Goal: Find specific fact: Find specific fact

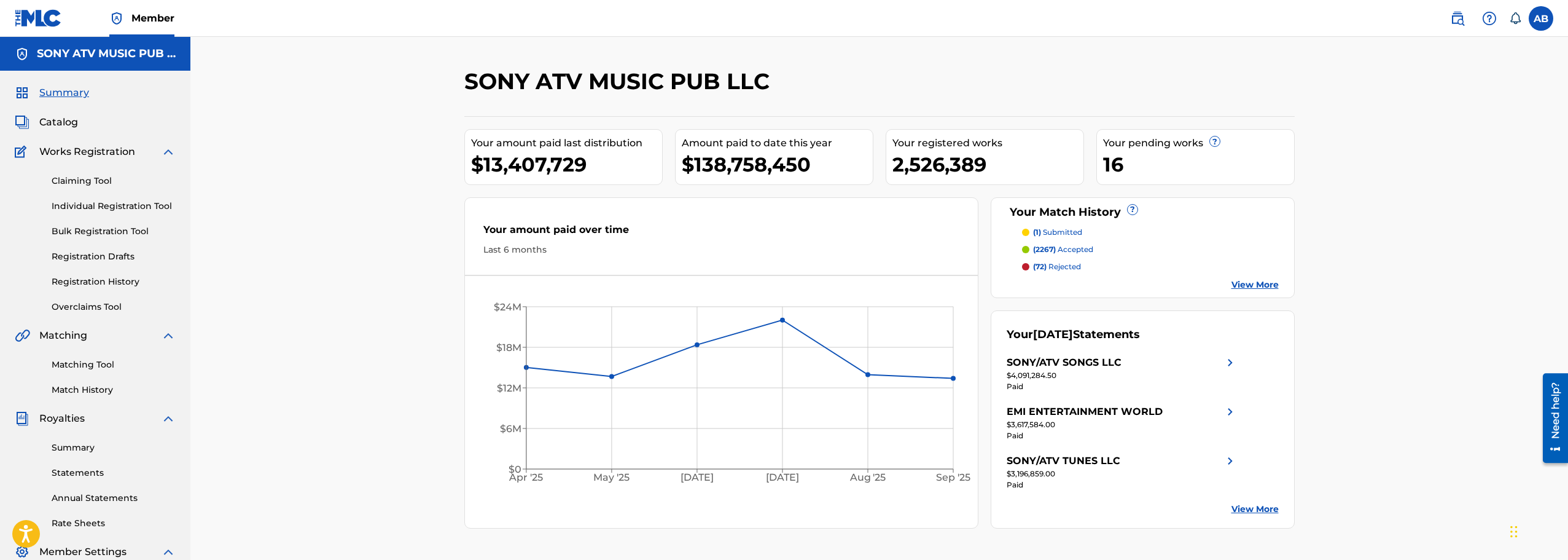
click at [1463, 22] on img at bounding box center [1458, 18] width 15 height 15
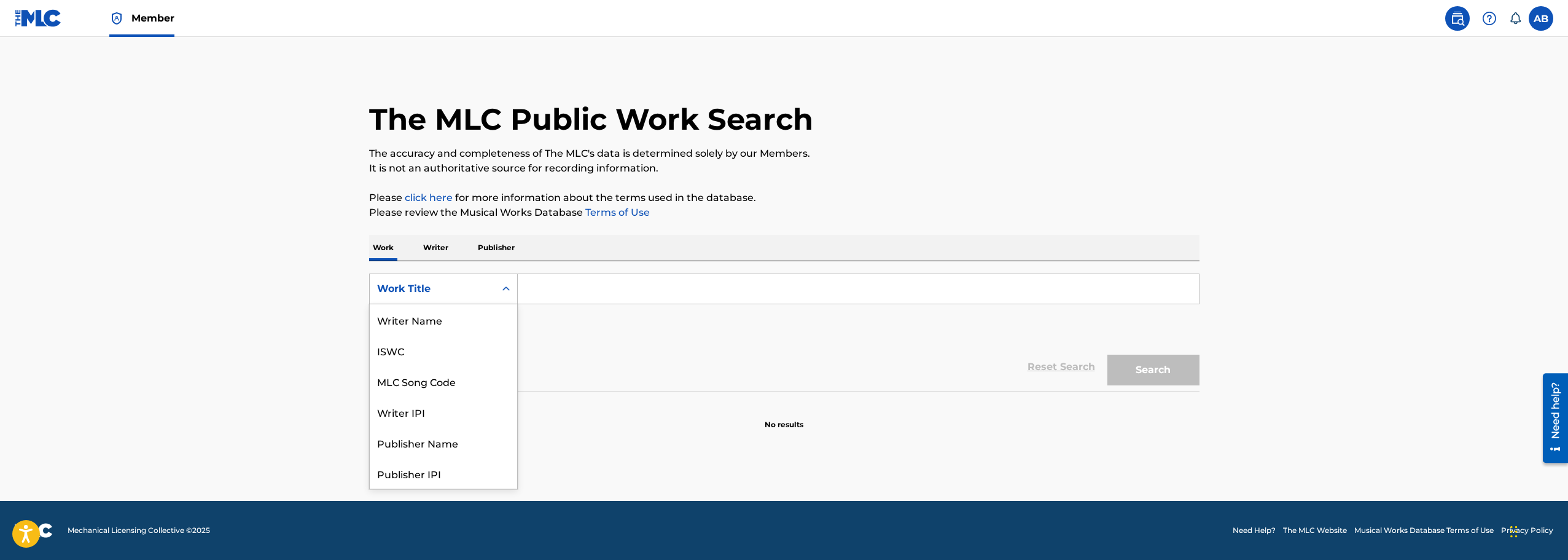
click at [504, 290] on icon "Search Form" at bounding box center [506, 288] width 7 height 5
click at [434, 322] on div "MLC Song Code" at bounding box center [443, 320] width 147 height 31
click at [574, 294] on input "Search Form" at bounding box center [858, 289] width 681 height 29
paste input "DA190R"
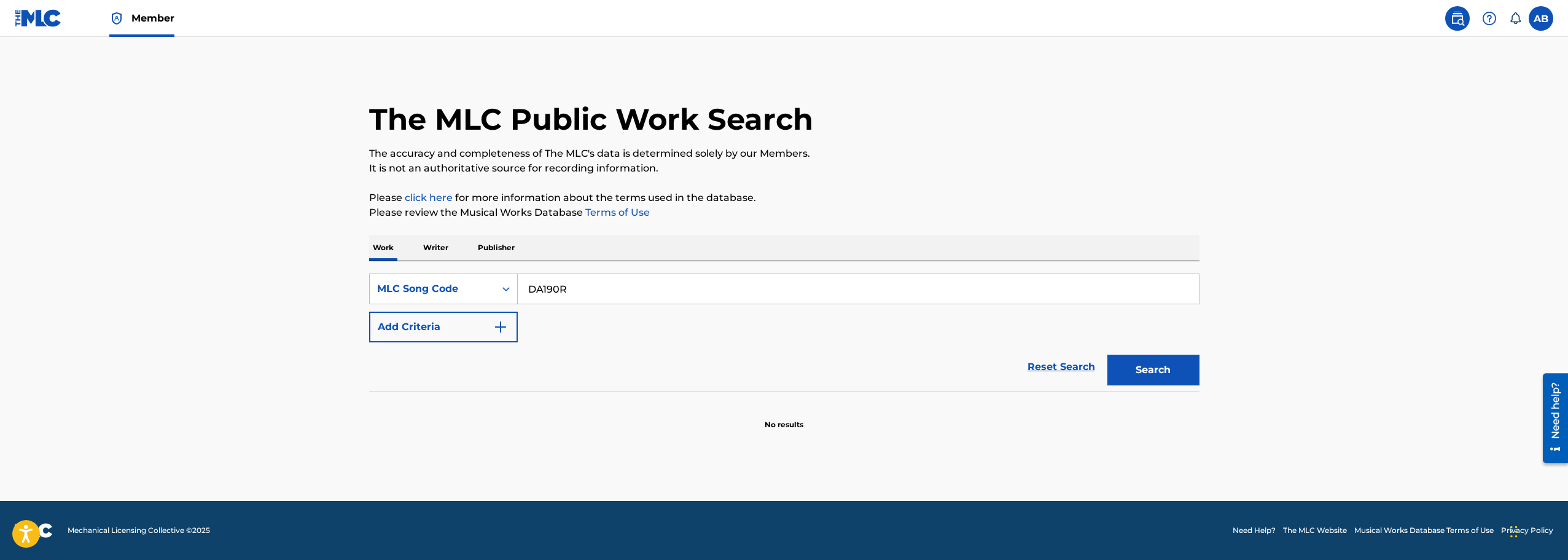
type input "DA190R"
click at [1108, 354] on button "Search" at bounding box center [1153, 370] width 92 height 31
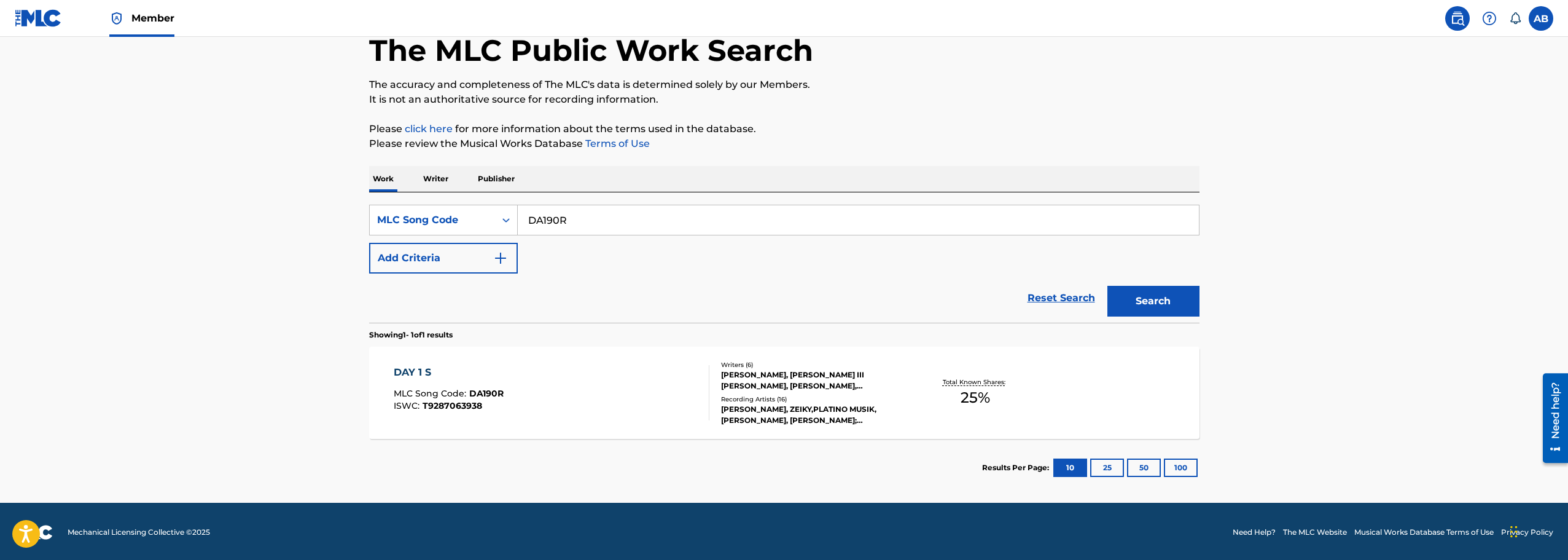
scroll to position [70, 0]
